Goal: Task Accomplishment & Management: Complete application form

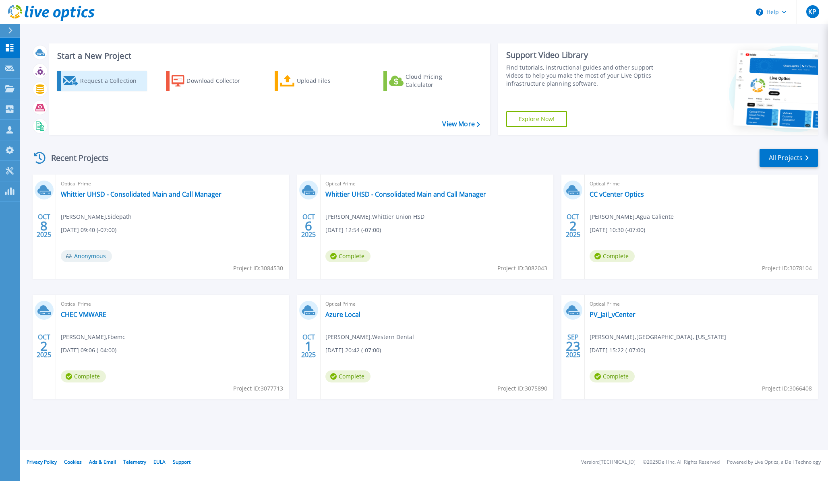
click at [87, 86] on div "Request a Collection" at bounding box center [112, 81] width 64 height 16
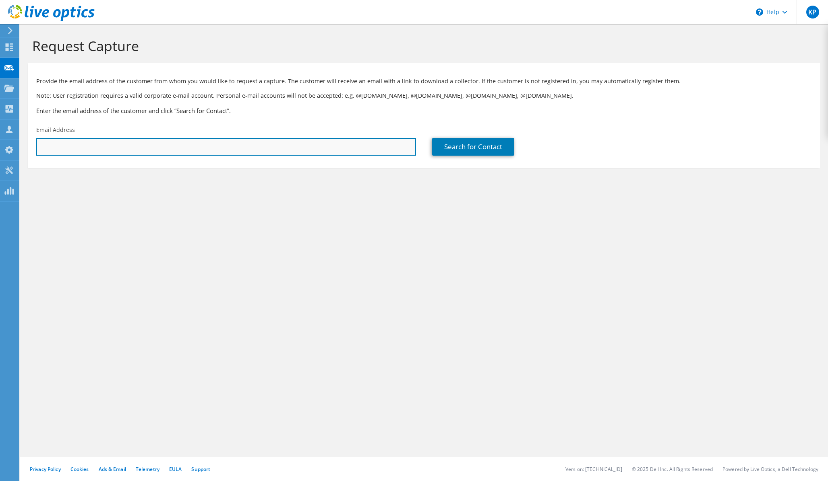
click at [96, 141] on input "text" at bounding box center [226, 147] width 380 height 18
paste input "[PERSON_NAME][EMAIL_ADDRESS][DOMAIN_NAME]"
type input "[PERSON_NAME][EMAIL_ADDRESS][DOMAIN_NAME]"
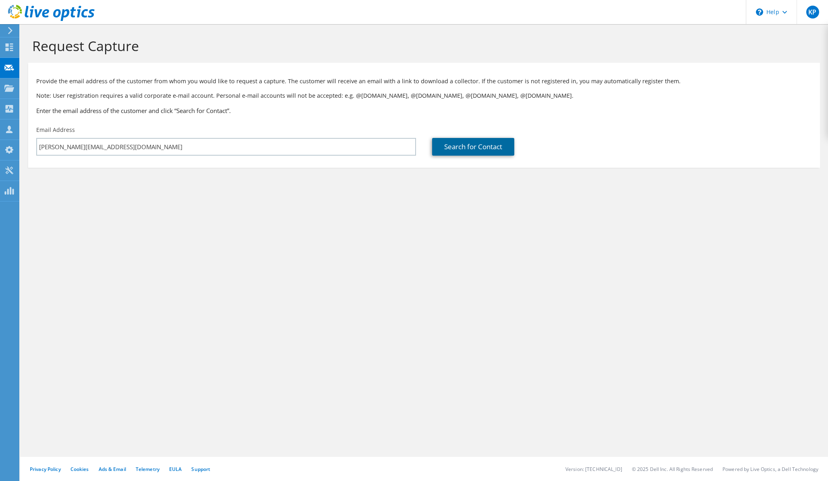
click at [473, 148] on link "Search for Contact" at bounding box center [473, 147] width 82 height 18
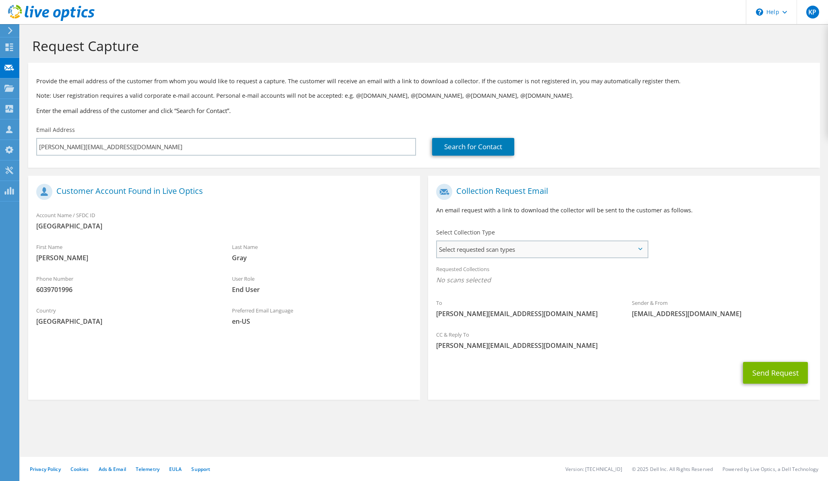
click at [577, 244] on span "Select requested scan types" at bounding box center [542, 250] width 210 height 16
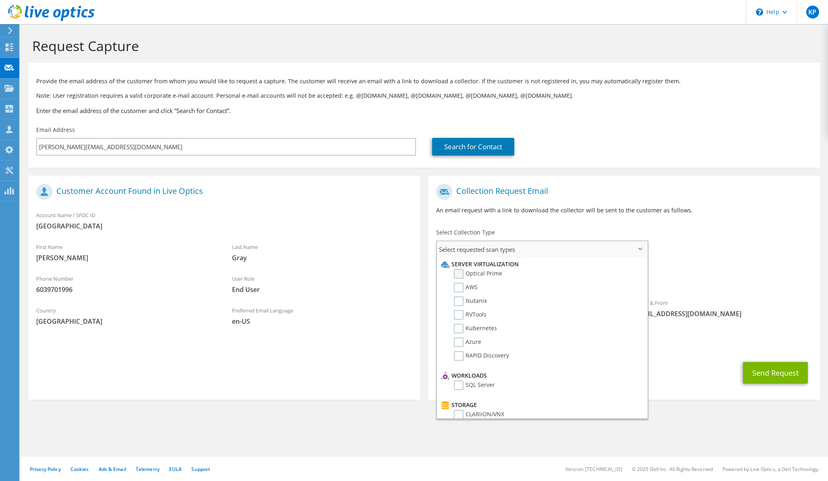
click at [479, 275] on label "Optical Prime" at bounding box center [478, 274] width 48 height 10
click at [0, 0] on input "Optical Prime" at bounding box center [0, 0] width 0 height 0
drag, startPoint x: 783, startPoint y: 340, endPoint x: 784, endPoint y: 385, distance: 44.7
click at [783, 342] on div "CC & Reply To [PERSON_NAME][EMAIL_ADDRESS][DOMAIN_NAME]" at bounding box center [624, 343] width 392 height 28
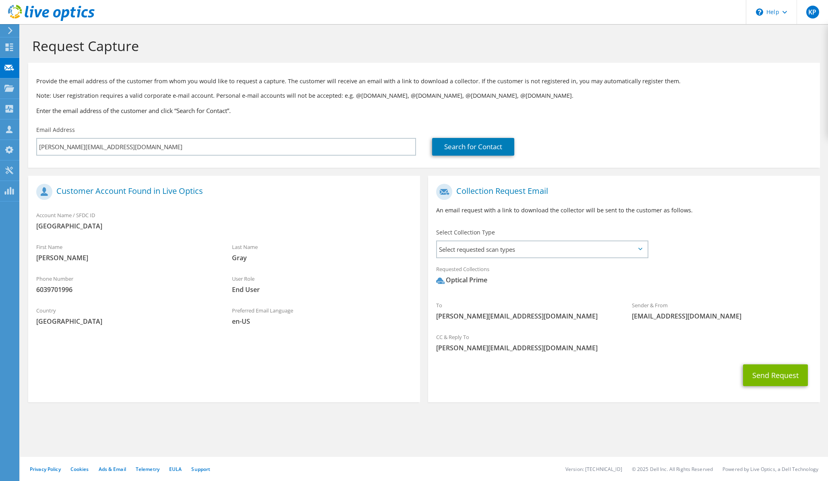
click at [783, 388] on div "Send Request" at bounding box center [624, 376] width 392 height 30
click at [785, 379] on button "Send Request" at bounding box center [775, 376] width 65 height 22
